Goal: Information Seeking & Learning: Find specific fact

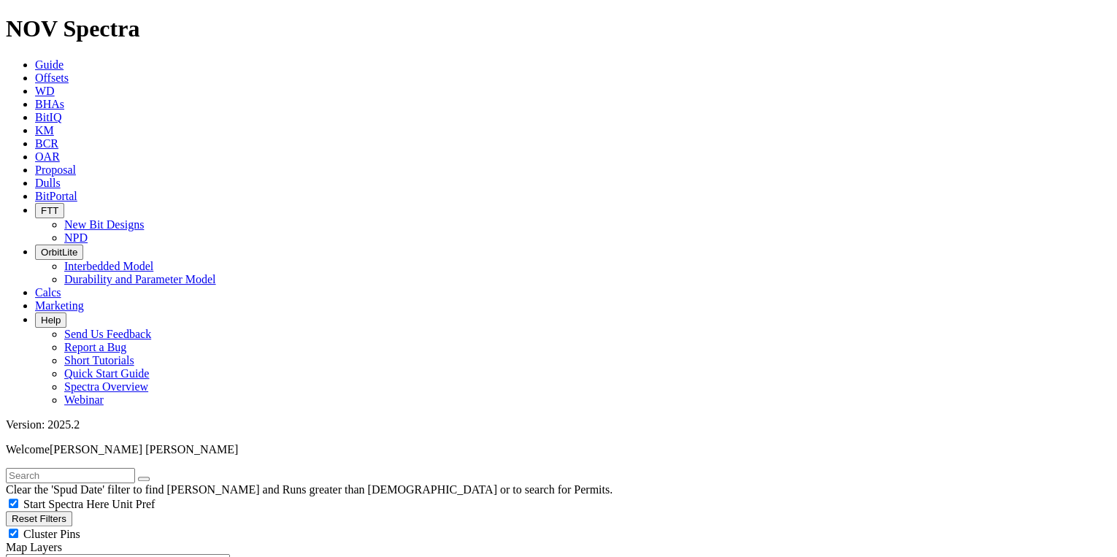
scroll to position [2344, 0]
click at [131, 468] on input "text" at bounding box center [70, 475] width 129 height 15
type input "ixachi"
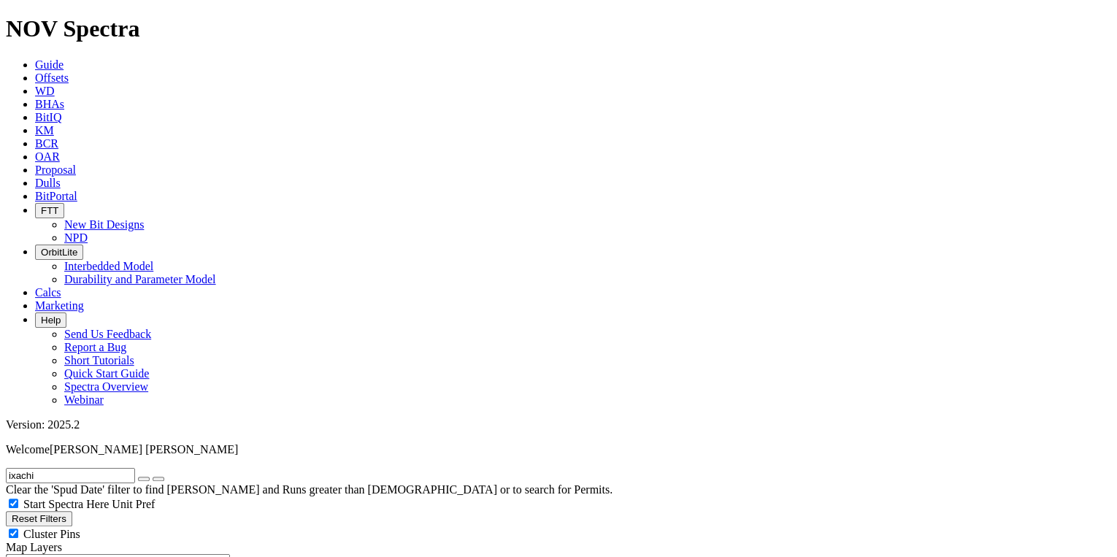
select select
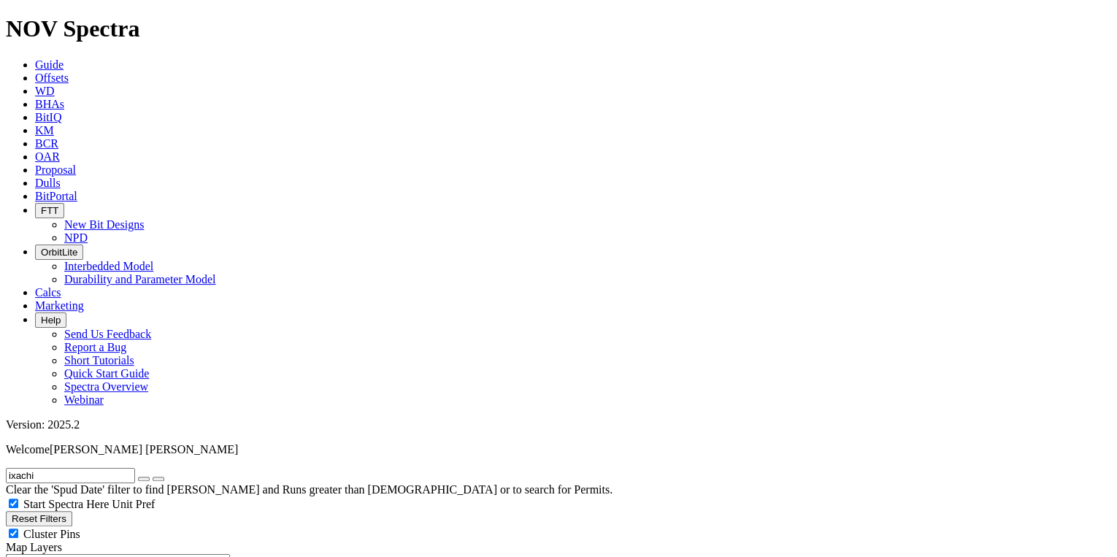
select select
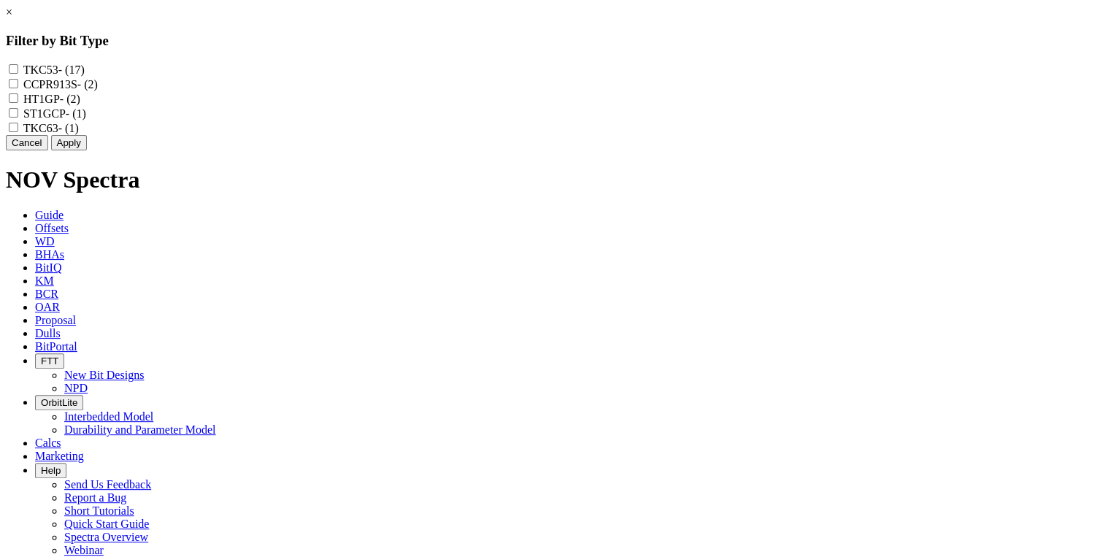
click at [18, 71] on input "TKC53 - (17)" at bounding box center [13, 68] width 9 height 9
checkbox input "true"
click at [87, 150] on button "Apply" at bounding box center [69, 142] width 36 height 15
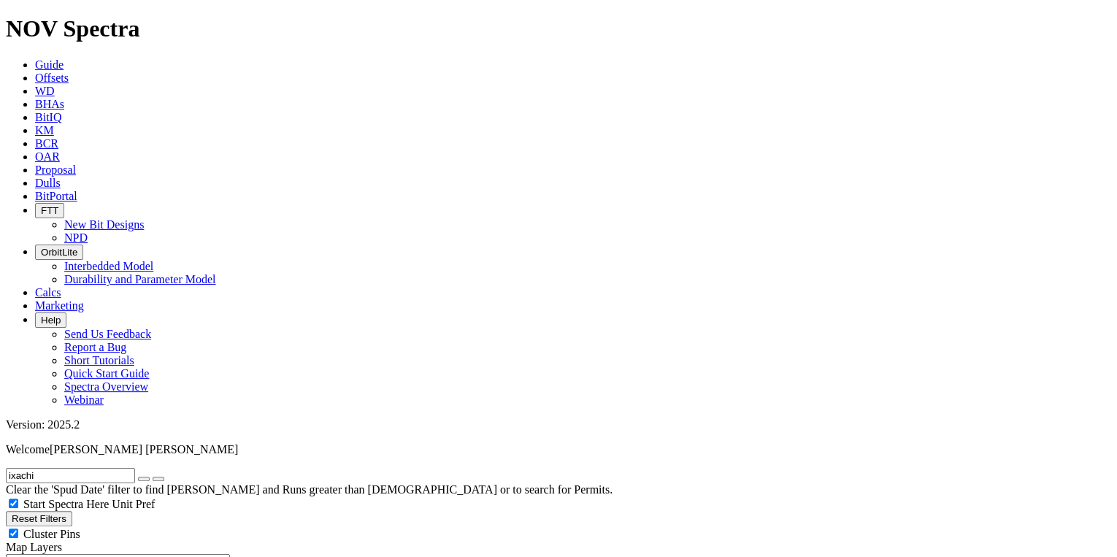
click at [35, 190] on icon at bounding box center [35, 196] width 0 height 12
